Goal: Task Accomplishment & Management: Manage account settings

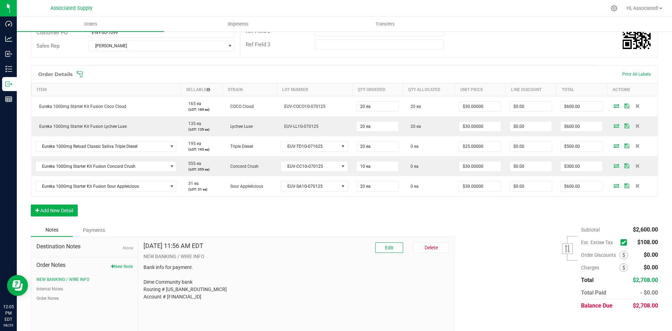
scroll to position [140, 0]
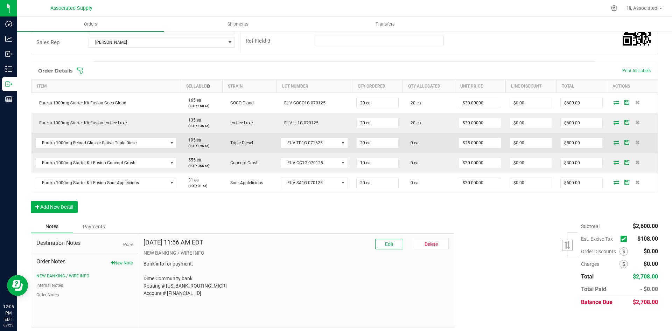
click at [614, 143] on icon at bounding box center [617, 142] width 6 height 4
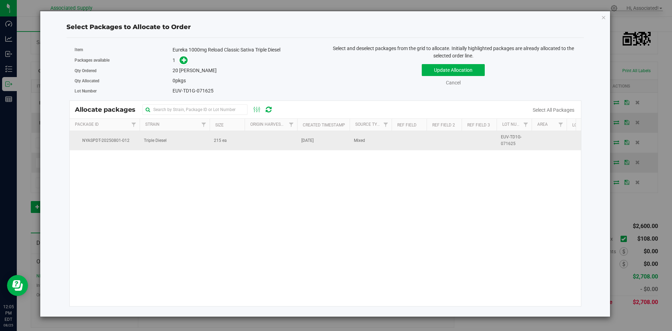
click at [243, 139] on td "215 ea" at bounding box center [227, 140] width 35 height 19
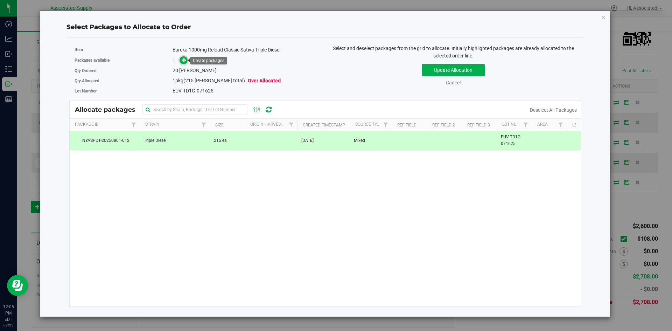
click at [185, 59] on icon at bounding box center [184, 59] width 5 height 5
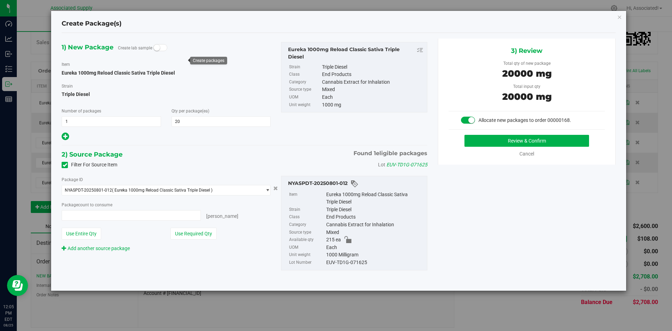
type input "20 ea"
click at [532, 138] on button "Review & Confirm" at bounding box center [526, 141] width 125 height 12
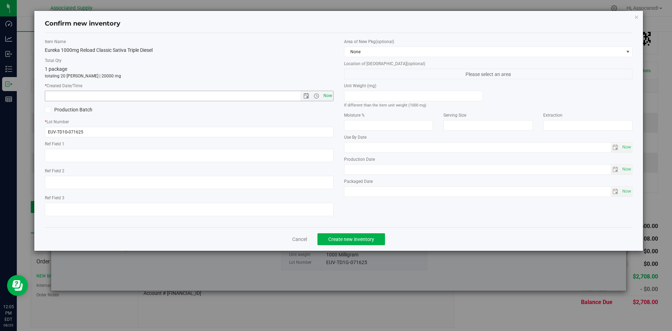
click at [329, 94] on span "Now" at bounding box center [328, 96] width 12 height 10
type input "[DATE] 12:05 PM"
click at [369, 240] on span "Create new inventory" at bounding box center [351, 239] width 46 height 6
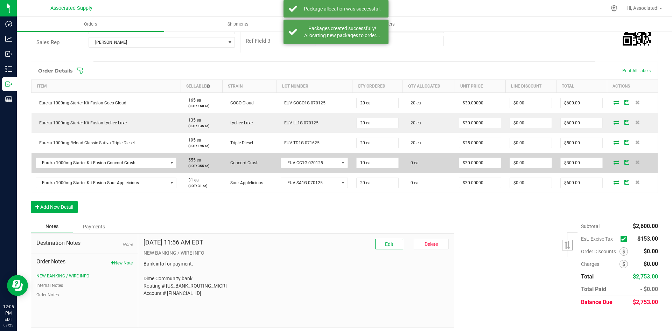
click at [614, 161] on icon at bounding box center [617, 162] width 6 height 4
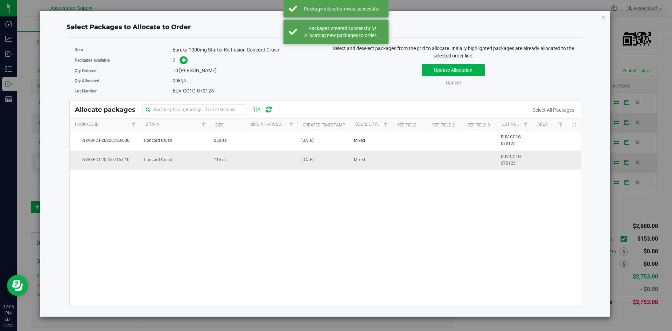
click at [242, 164] on td "115 ea" at bounding box center [227, 159] width 35 height 19
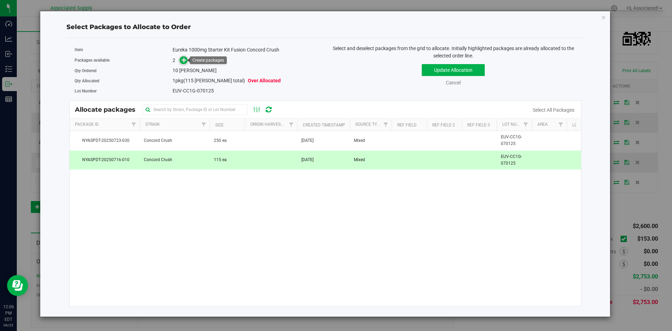
click at [186, 62] on icon at bounding box center [184, 59] width 5 height 5
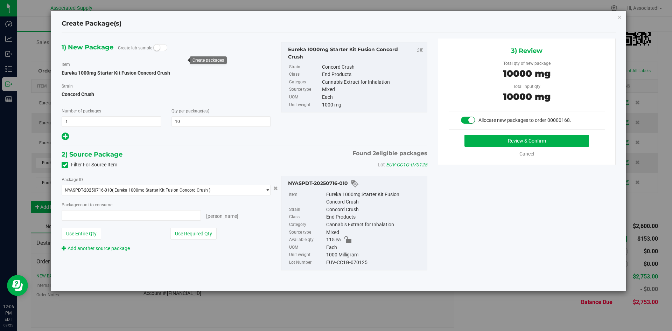
type input "10 ea"
click at [483, 142] on button "Review & Confirm" at bounding box center [526, 141] width 125 height 12
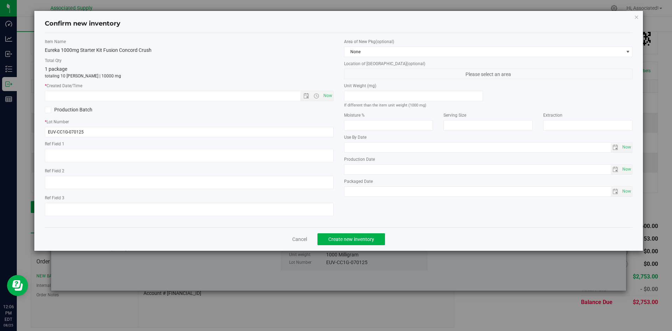
click at [328, 102] on div "Item Name Eureka 1000mg Starter Kit Fusion Concord Crush Total Qty 1 package to…" at bounding box center [189, 129] width 299 height 183
click at [329, 98] on span "Now" at bounding box center [328, 96] width 12 height 10
type input "[DATE] 12:06 PM"
click at [360, 242] on button "Create new inventory" at bounding box center [351, 239] width 68 height 12
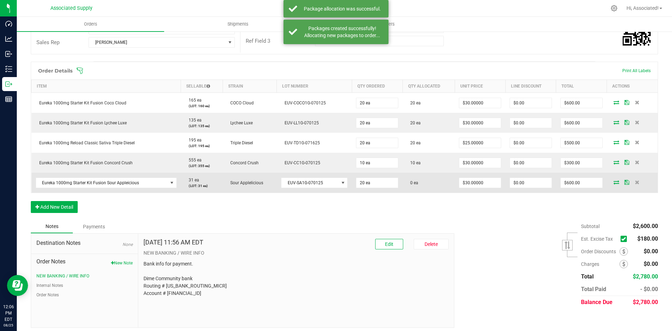
click at [614, 182] on icon at bounding box center [617, 182] width 6 height 4
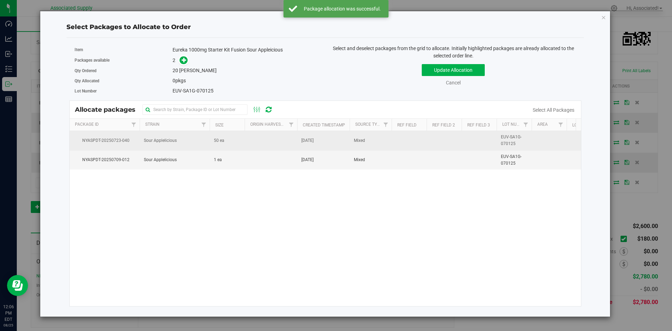
click at [267, 142] on td at bounding box center [271, 140] width 52 height 19
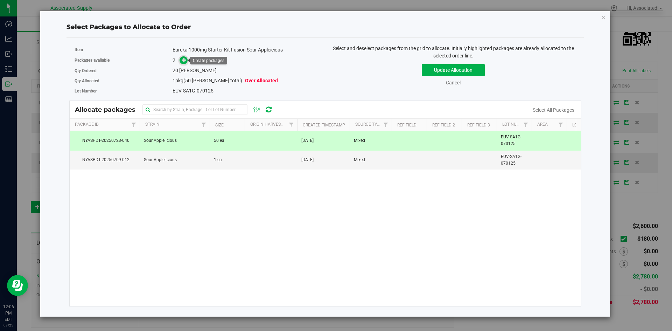
click at [183, 59] on icon at bounding box center [184, 59] width 5 height 5
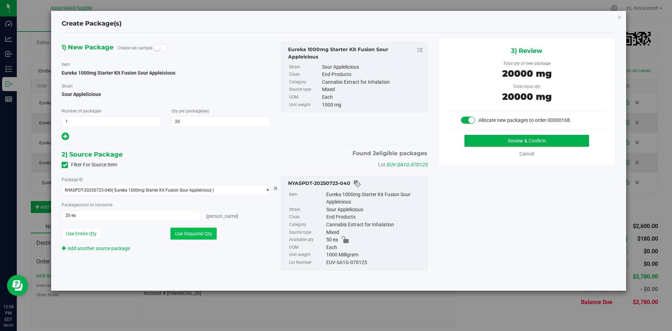
click at [204, 237] on button "Use Required Qty" at bounding box center [193, 233] width 46 height 12
click at [512, 143] on button "Review & Confirm" at bounding box center [526, 141] width 125 height 12
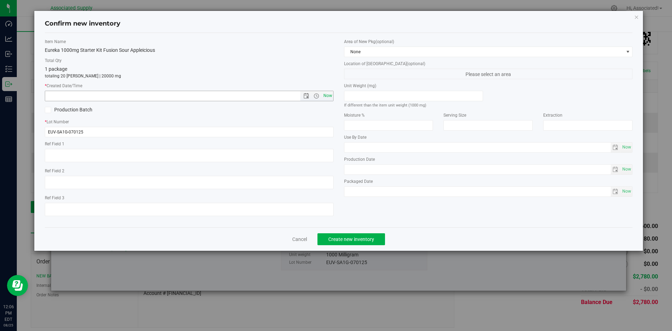
click at [327, 98] on span "Now" at bounding box center [328, 96] width 12 height 10
type input "[DATE] 12:06 PM"
click at [364, 240] on span "Create new inventory" at bounding box center [351, 239] width 46 height 6
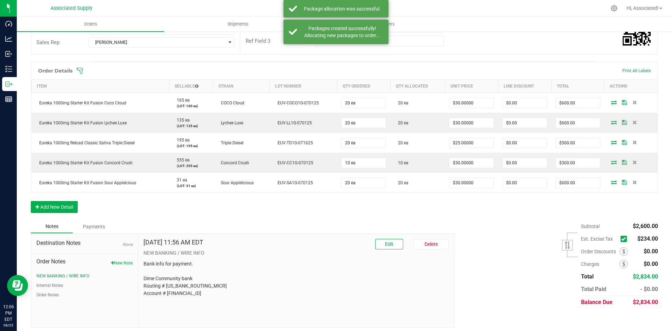
click at [621, 239] on icon at bounding box center [623, 239] width 5 height 0
click at [0, 0] on input "checkbox" at bounding box center [0, 0] width 0 height 0
click at [477, 225] on div "Subtotal $2,600.00 Est. Excise Tax" at bounding box center [553, 264] width 209 height 89
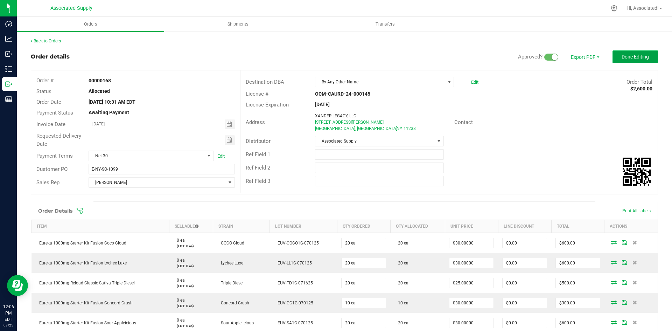
click at [632, 57] on span "Done Editing" at bounding box center [635, 57] width 27 height 6
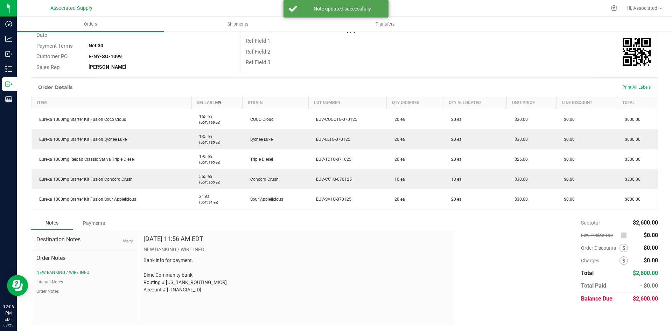
scroll to position [107, 0]
click at [523, 266] on div "Subtotal $2,600.00 Est. Excise Tax $0.00" at bounding box center [553, 260] width 209 height 89
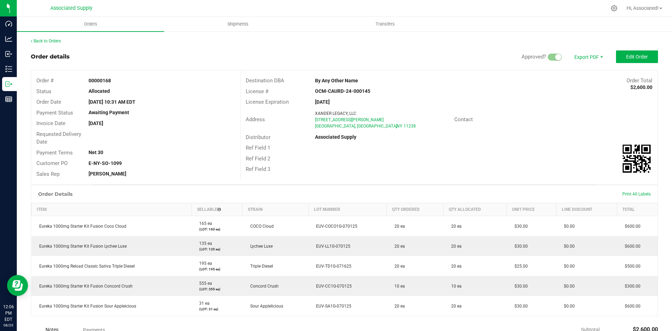
click at [581, 101] on div "License Expiration [DATE]" at bounding box center [448, 102] width 417 height 11
click at [450, 49] on div "Back to Orders Order details Approved? Export PDF Edit Order Order # 00000168 S…" at bounding box center [344, 234] width 627 height 393
click at [630, 55] on span "Edit Order" at bounding box center [637, 57] width 22 height 6
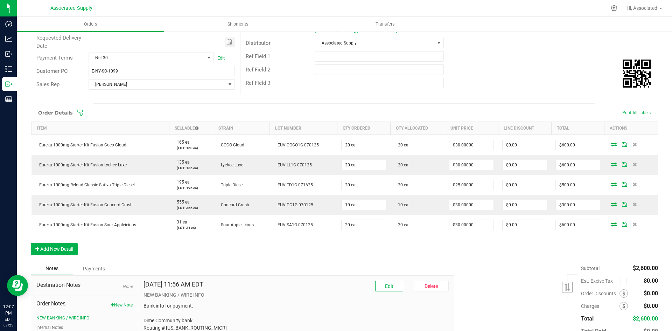
scroll to position [144, 0]
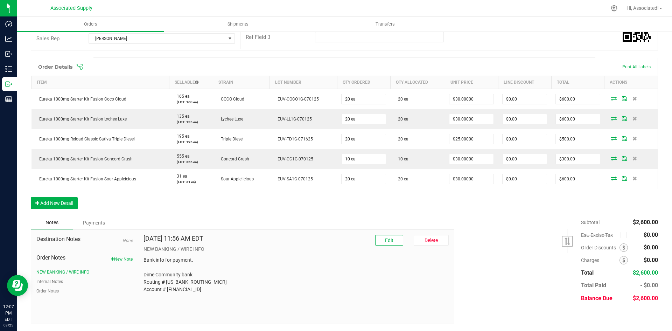
click at [79, 273] on button "NEW BANKING / WIRE INFO" at bounding box center [62, 272] width 53 height 6
click at [391, 241] on button "Edit" at bounding box center [389, 240] width 28 height 10
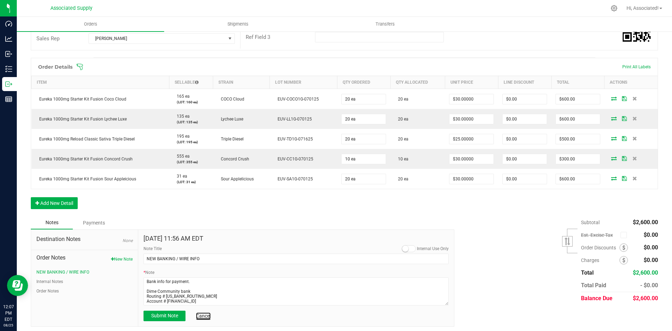
click at [202, 316] on link "Cancel" at bounding box center [203, 315] width 15 height 7
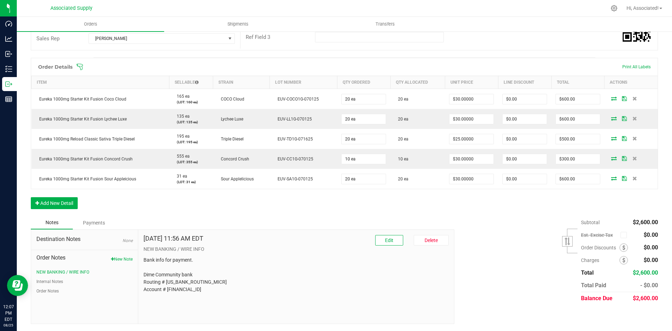
click at [476, 273] on div "Subtotal $2,600.00 Est. Excise Tax" at bounding box center [553, 260] width 209 height 89
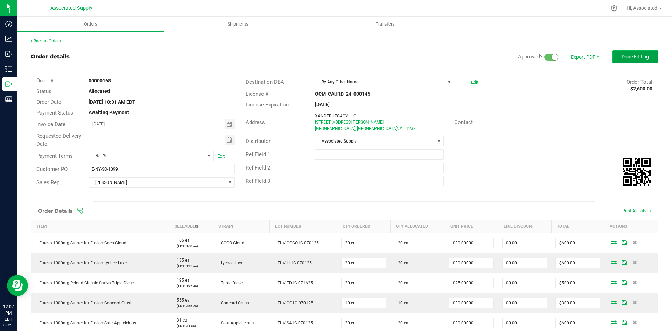
click at [626, 60] on button "Done Editing" at bounding box center [634, 56] width 45 height 13
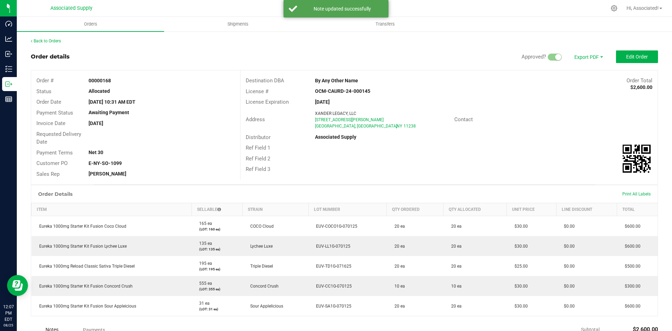
click at [546, 93] on div "License # OCM-CAURD-24-000145" at bounding box center [448, 91] width 417 height 11
click at [42, 41] on link "Back to Orders" at bounding box center [46, 40] width 30 height 5
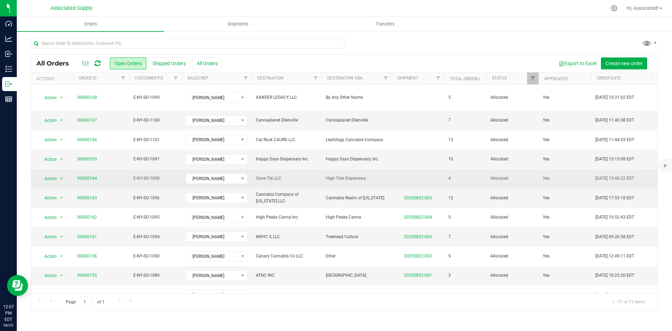
click at [439, 173] on td at bounding box center [418, 178] width 52 height 19
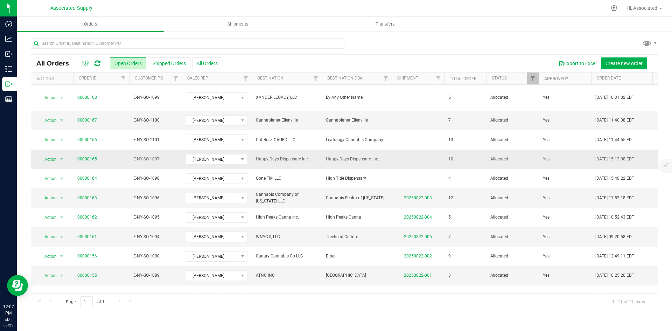
click at [422, 149] on td at bounding box center [418, 158] width 52 height 19
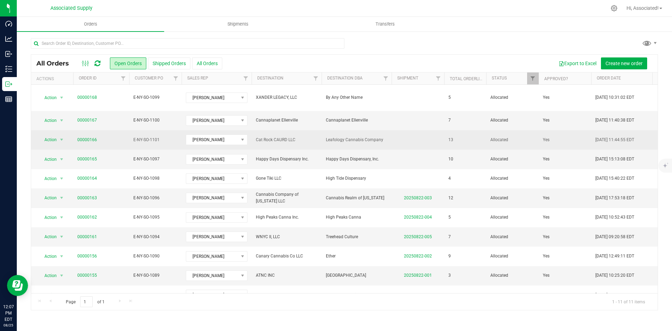
click at [421, 135] on td at bounding box center [418, 139] width 52 height 19
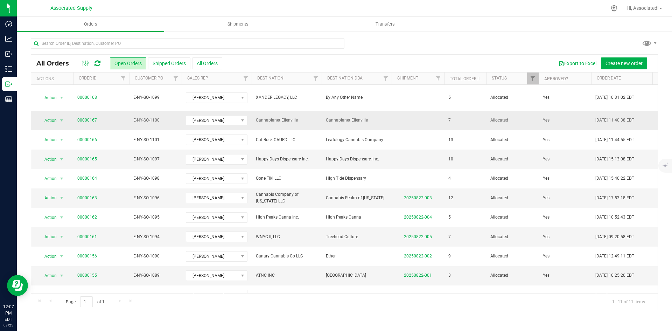
click at [429, 115] on td at bounding box center [418, 120] width 52 height 19
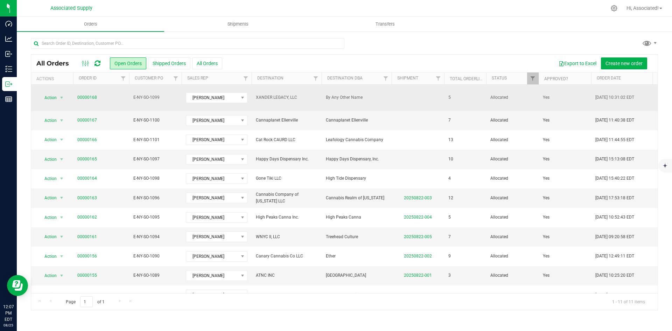
click at [424, 97] on td at bounding box center [418, 98] width 52 height 26
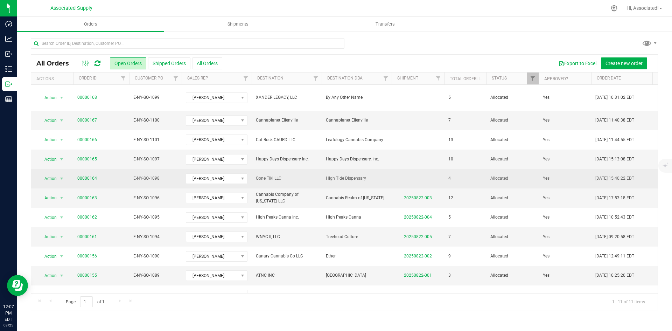
click at [90, 175] on link "00000164" at bounding box center [87, 178] width 20 height 7
click at [358, 175] on span "High Tide Dispensary" at bounding box center [357, 178] width 62 height 7
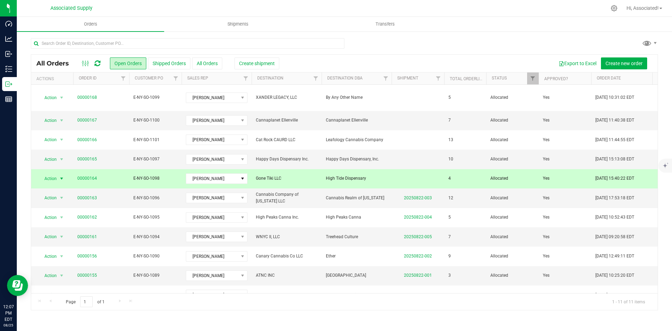
click at [358, 175] on span "High Tide Dispensary" at bounding box center [357, 178] width 62 height 7
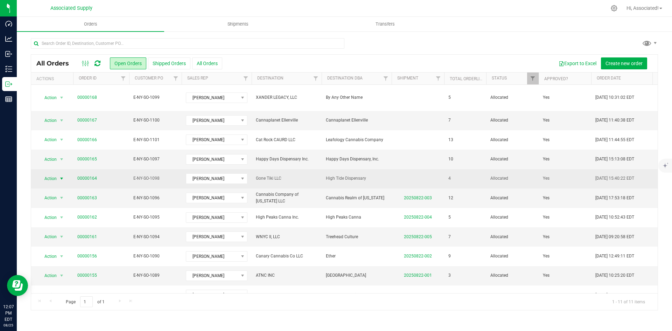
click at [61, 176] on span "select" at bounding box center [62, 179] width 6 height 6
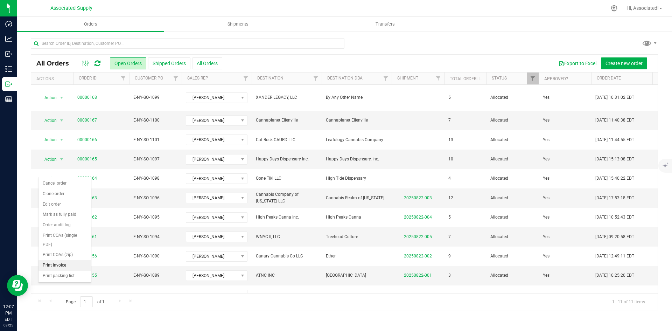
click at [66, 264] on li "Print invoice" at bounding box center [64, 265] width 52 height 10
click at [62, 156] on span "select" at bounding box center [62, 159] width 6 height 6
click at [59, 245] on li "Print invoice" at bounding box center [64, 246] width 52 height 10
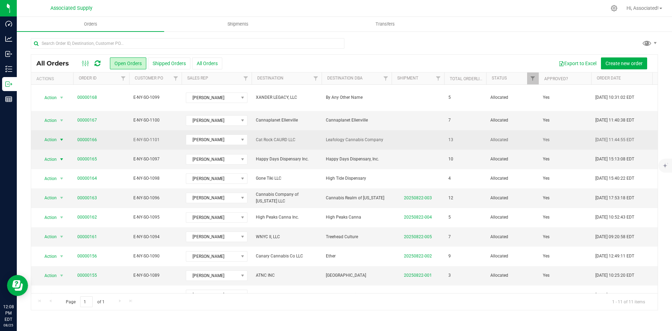
click at [59, 137] on span "select" at bounding box center [62, 140] width 6 height 6
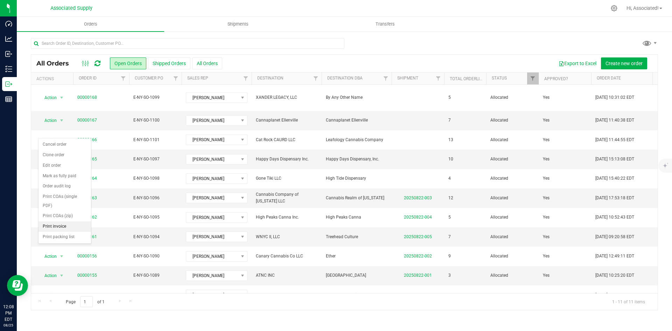
click at [53, 226] on li "Print invoice" at bounding box center [64, 226] width 52 height 10
click at [60, 118] on span "select" at bounding box center [62, 121] width 6 height 6
click at [59, 208] on li "Print invoice" at bounding box center [64, 207] width 52 height 10
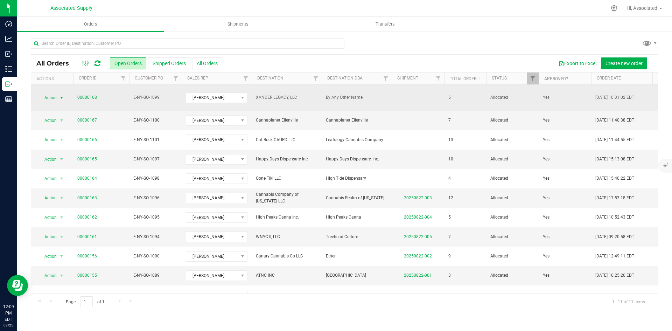
click at [62, 95] on span "select" at bounding box center [62, 98] width 6 height 6
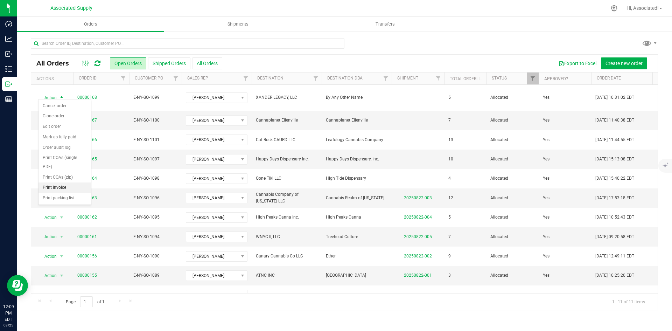
click at [63, 186] on li "Print invoice" at bounding box center [64, 187] width 52 height 10
